Goal: Communication & Community: Participate in discussion

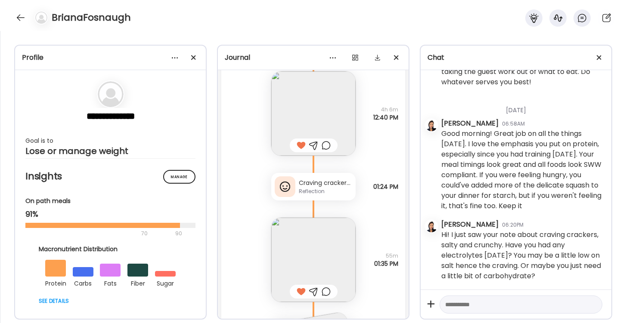
scroll to position [3383, 0]
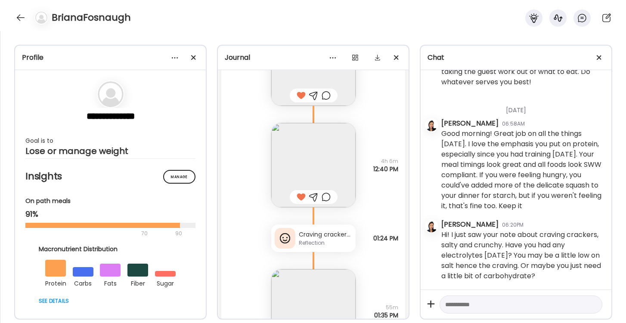
click at [487, 300] on textarea at bounding box center [513, 305] width 136 height 10
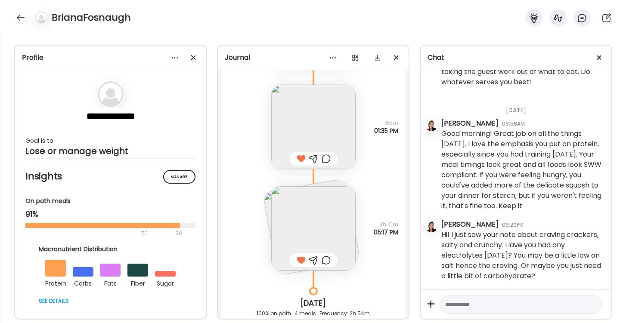
scroll to position [3595, 0]
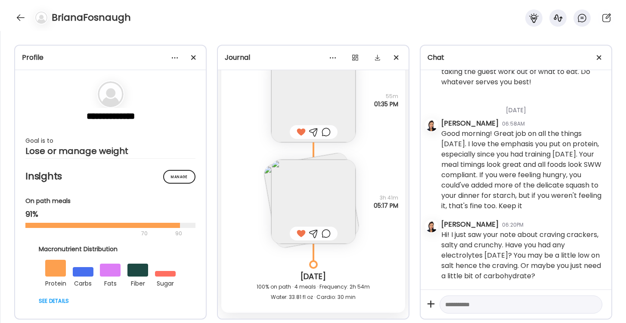
click at [316, 206] on img at bounding box center [313, 202] width 84 height 84
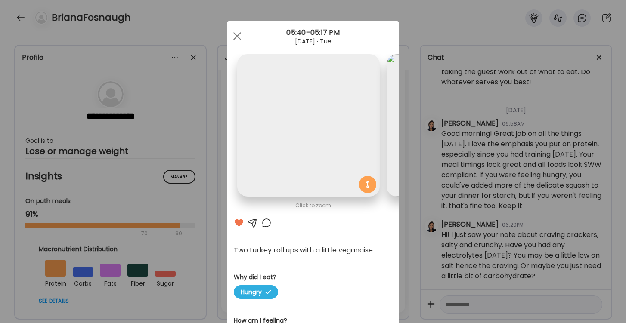
scroll to position [0, 140]
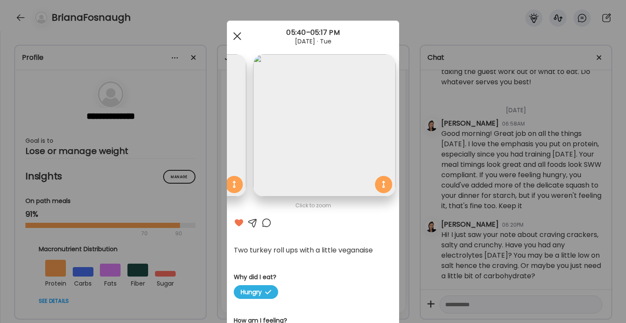
click at [238, 37] on span at bounding box center [237, 36] width 8 height 8
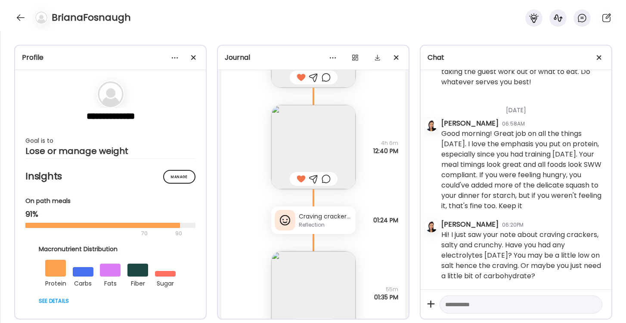
scroll to position [3394, 0]
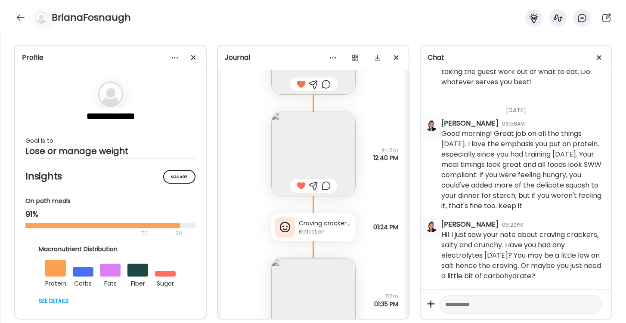
click at [315, 150] on img at bounding box center [313, 154] width 84 height 84
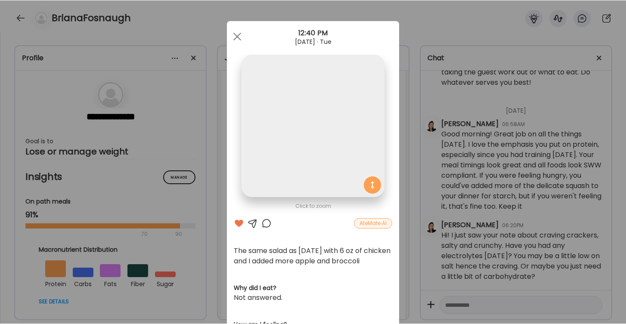
scroll to position [0, 0]
click at [235, 35] on div at bounding box center [237, 36] width 17 height 17
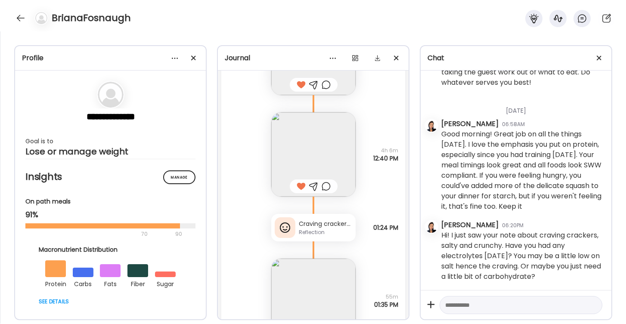
scroll to position [556, 0]
click at [328, 237] on div "Craving crackers - salty and crunchy. Reflection" at bounding box center [313, 227] width 84 height 28
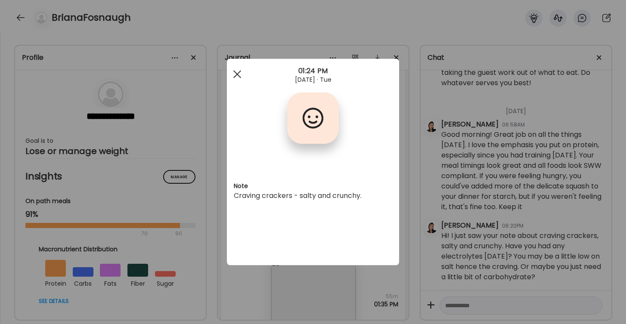
click at [236, 71] on div at bounding box center [237, 74] width 17 height 17
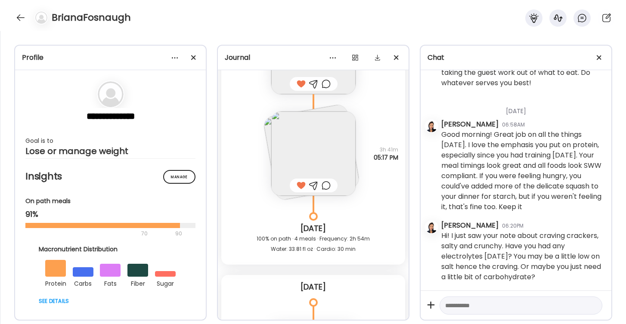
scroll to position [3617, 0]
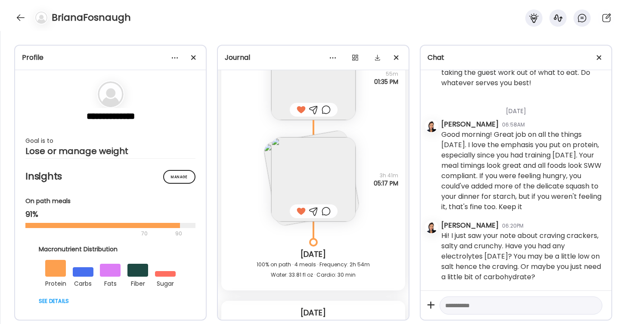
click at [326, 192] on img at bounding box center [313, 179] width 84 height 84
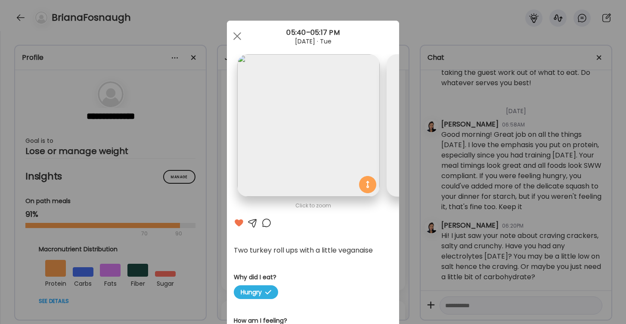
scroll to position [0, 140]
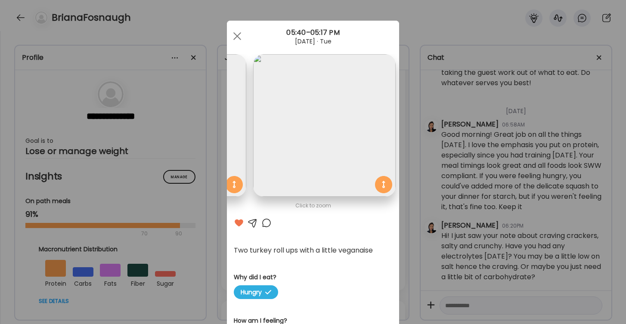
click at [475, 303] on div "Ate Coach Dashboard Wahoo! It’s official Take a moment to set up your Coach Pro…" at bounding box center [313, 162] width 626 height 324
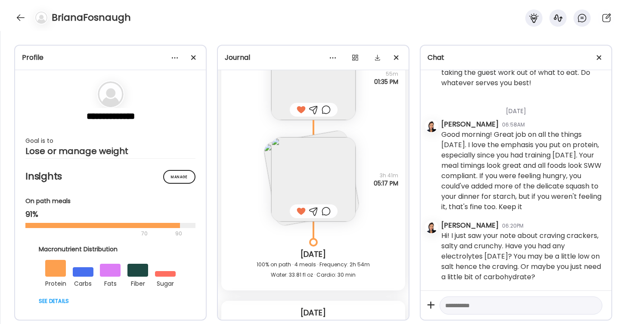
click at [471, 305] on textarea at bounding box center [513, 305] width 136 height 10
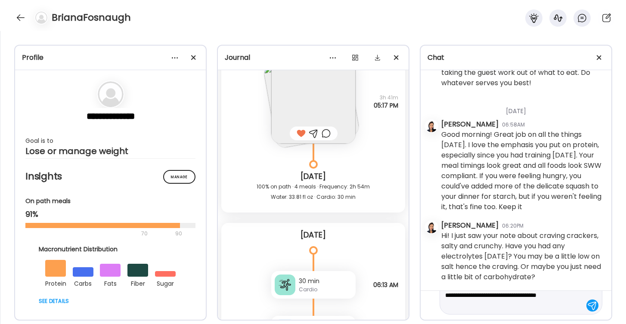
scroll to position [3696, 0]
type textarea "**********"
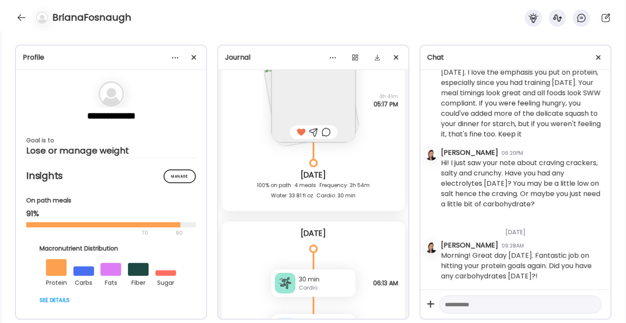
scroll to position [628, 0]
click at [470, 305] on textarea at bounding box center [513, 305] width 136 height 10
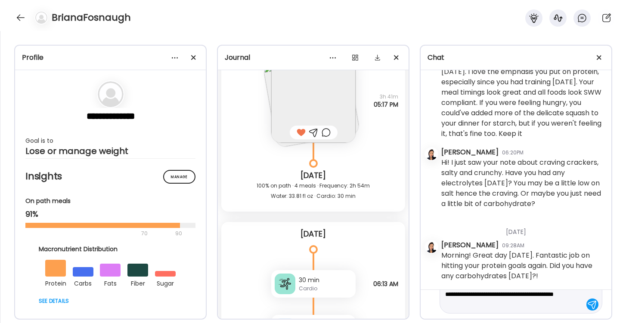
scroll to position [31, 0]
click at [482, 305] on textarea "**********" at bounding box center [513, 289] width 136 height 41
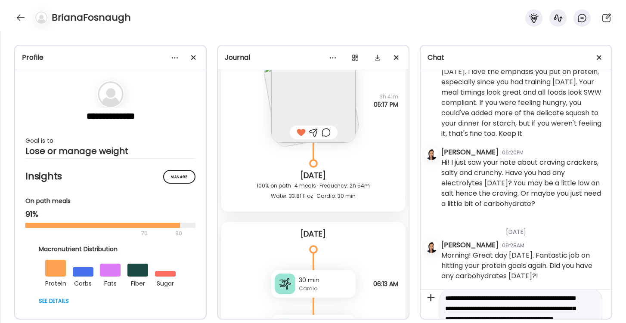
scroll to position [3, 0]
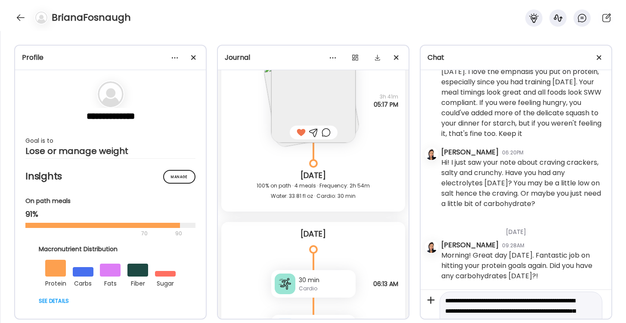
click at [471, 312] on textarea "**********" at bounding box center [513, 316] width 136 height 41
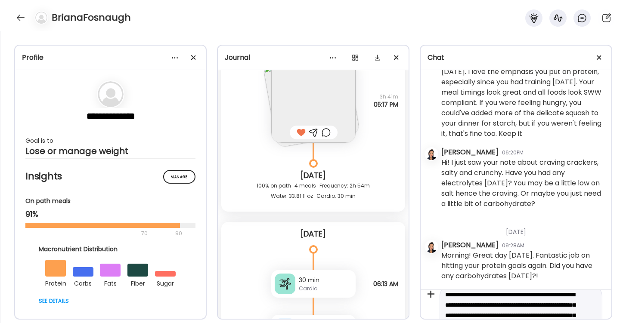
type textarea "**********"
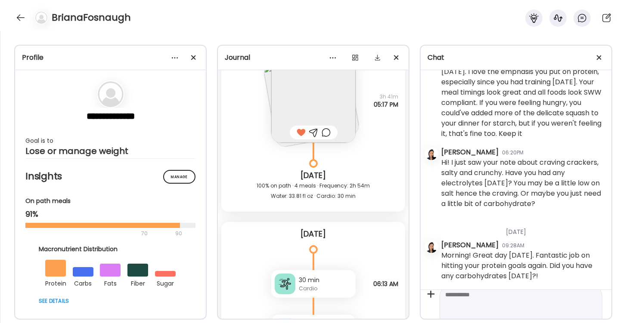
scroll to position [0, 0]
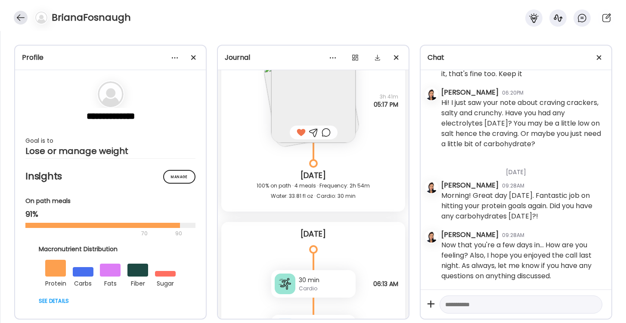
click at [19, 17] on div at bounding box center [21, 18] width 14 height 14
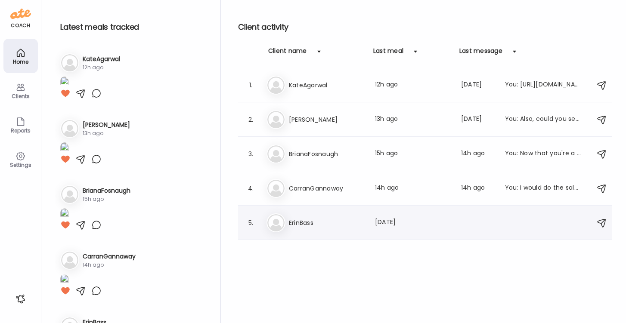
click at [300, 214] on div "Er ErinBass Last meal: [DATE]" at bounding box center [426, 222] width 320 height 19
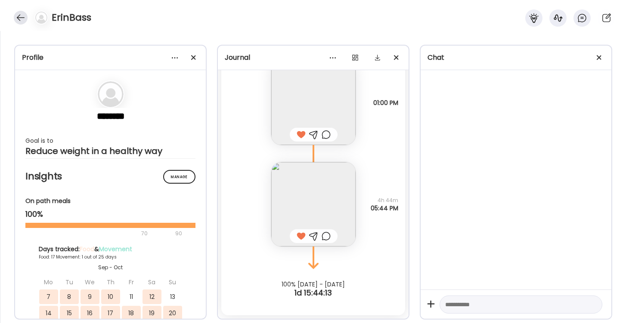
click at [23, 19] on div at bounding box center [21, 18] width 14 height 14
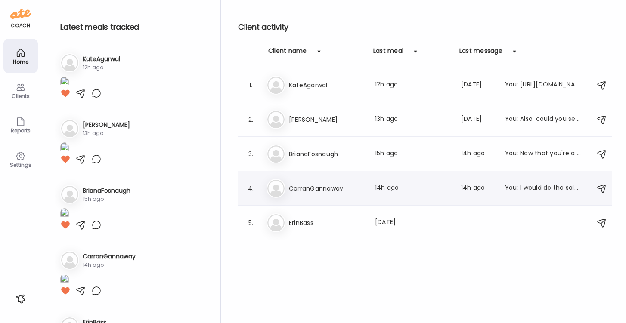
click at [319, 186] on h3 "CarranGannaway" at bounding box center [327, 188] width 76 height 10
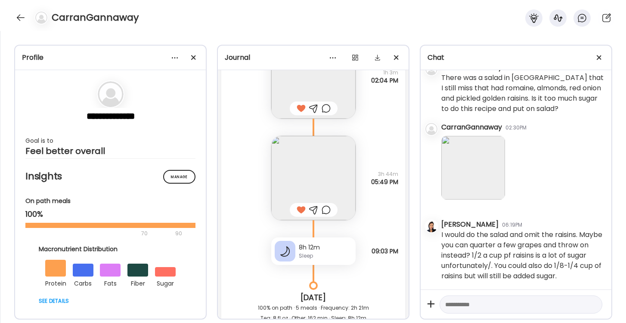
click at [321, 192] on img at bounding box center [313, 178] width 84 height 84
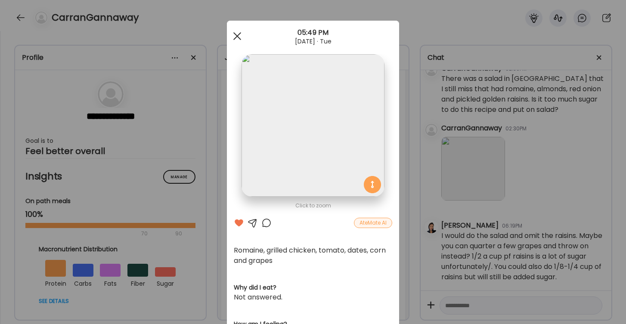
click at [237, 35] on div at bounding box center [237, 36] width 17 height 17
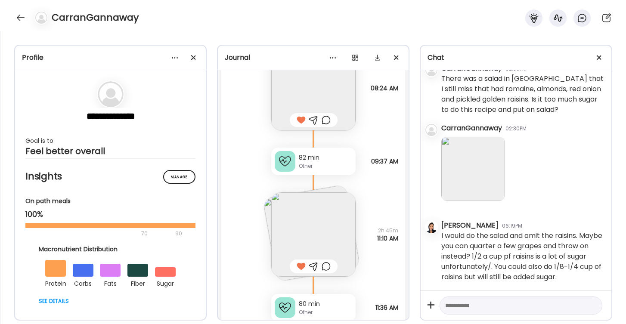
scroll to position [3421, 0]
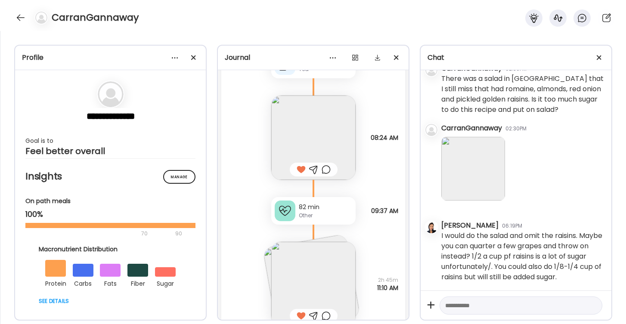
click at [318, 136] on img at bounding box center [313, 138] width 84 height 84
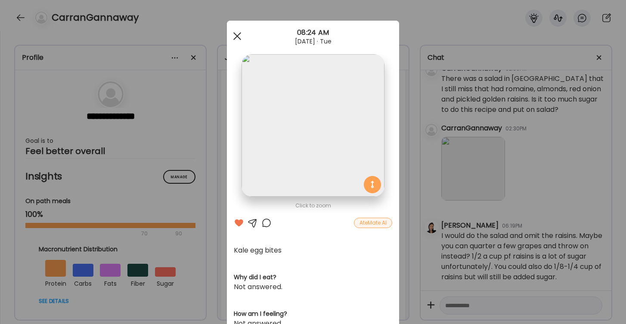
click at [237, 37] on div at bounding box center [237, 36] width 17 height 17
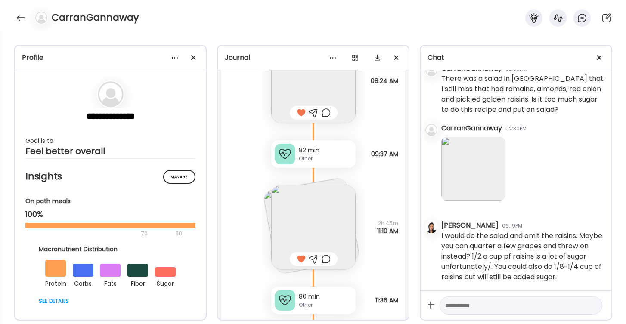
scroll to position [3527, 0]
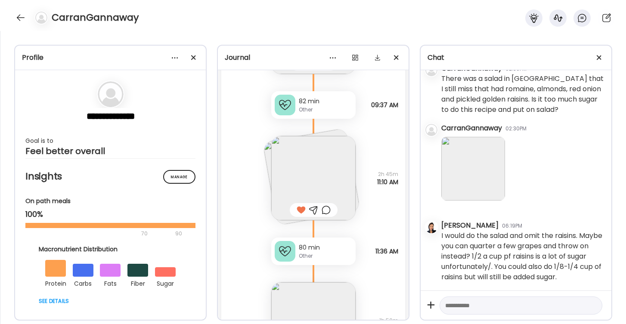
click at [321, 169] on img at bounding box center [313, 178] width 84 height 84
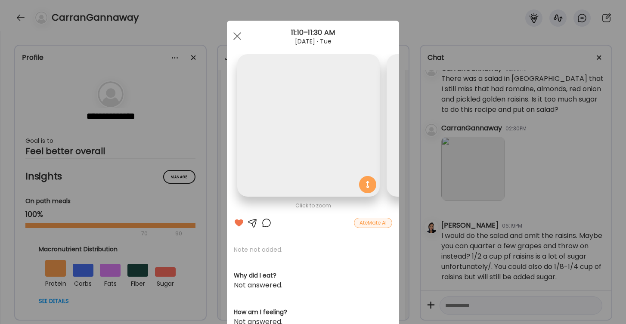
scroll to position [0, 140]
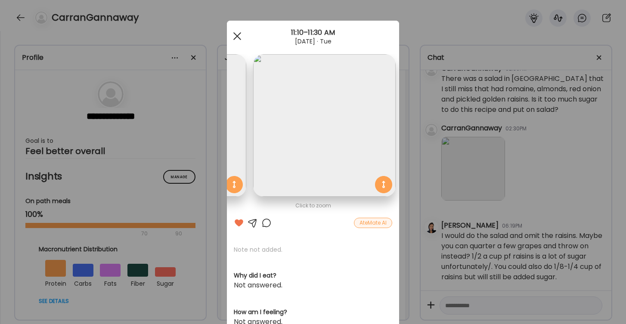
click at [238, 36] on span at bounding box center [237, 36] width 8 height 8
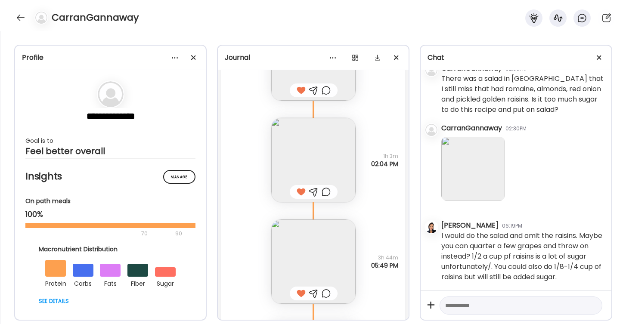
scroll to position [3805, 0]
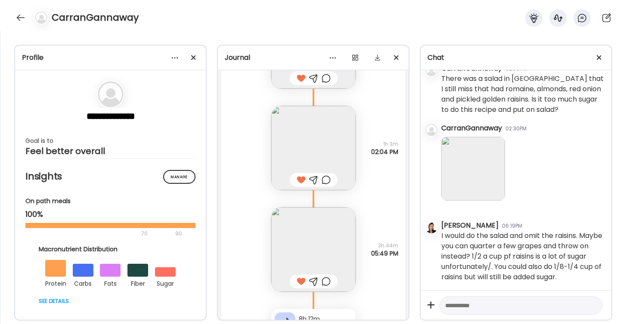
click at [325, 149] on img at bounding box center [313, 148] width 84 height 84
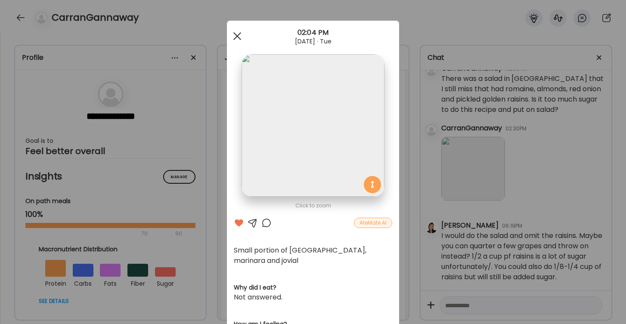
click at [235, 35] on div at bounding box center [237, 36] width 17 height 17
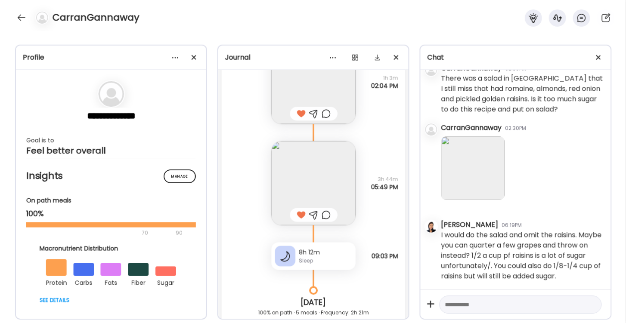
scroll to position [3879, 0]
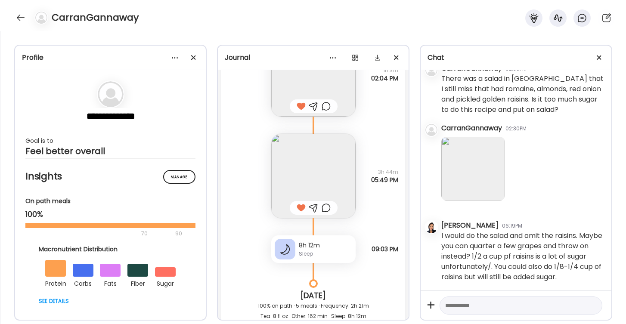
click at [316, 168] on img at bounding box center [313, 176] width 84 height 84
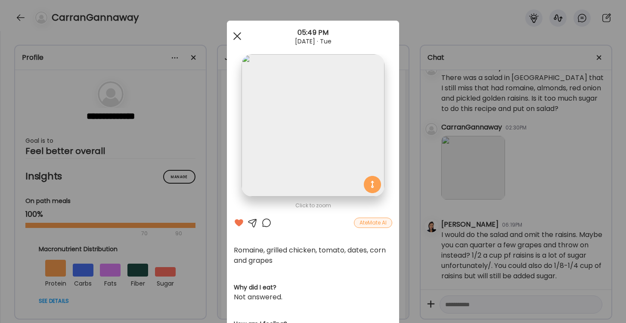
click at [237, 40] on div at bounding box center [237, 36] width 17 height 17
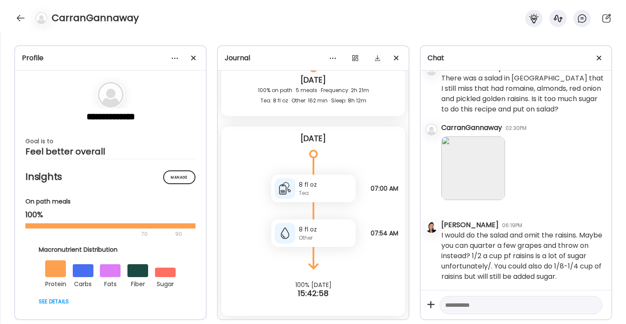
scroll to position [4094, 0]
